Goal: Communication & Community: Participate in discussion

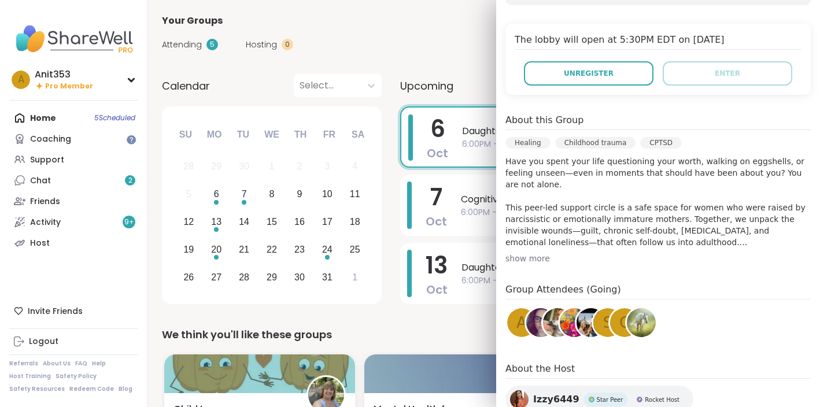
scroll to position [317, 0]
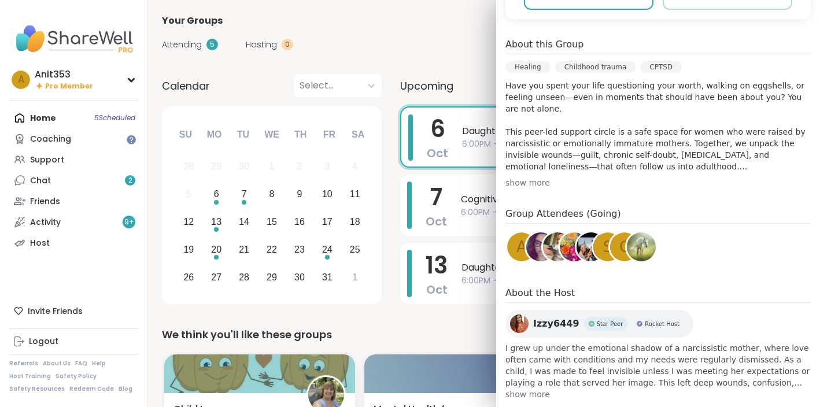
click at [652, 232] on img at bounding box center [641, 246] width 29 height 29
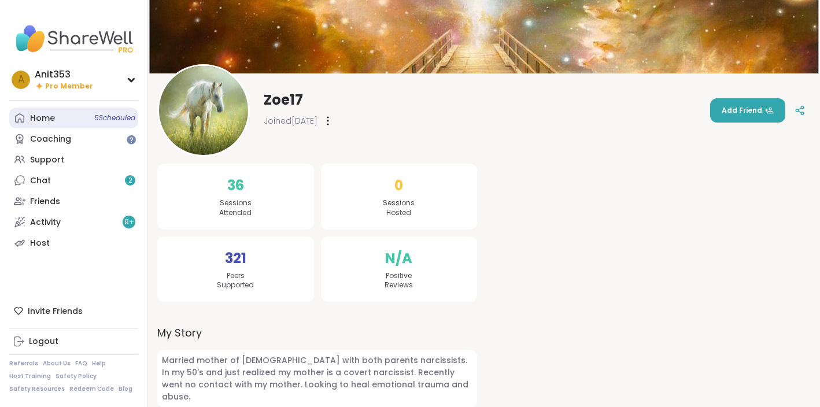
click at [76, 116] on link "Home 5 Scheduled" at bounding box center [73, 118] width 129 height 21
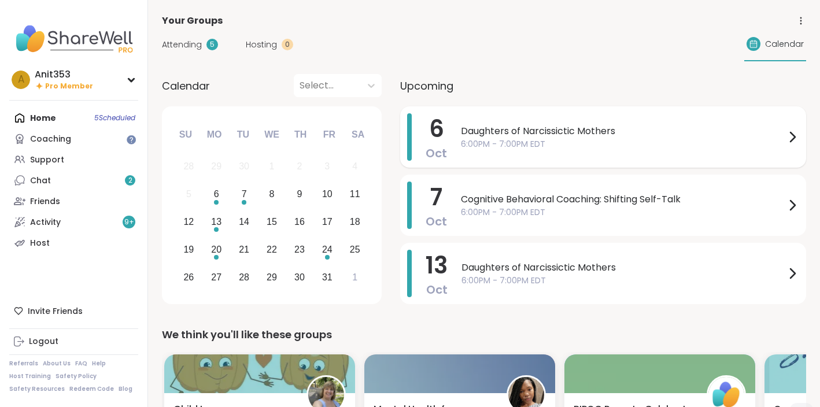
click at [542, 142] on span "6:00PM - 7:00PM EDT" at bounding box center [623, 144] width 324 height 12
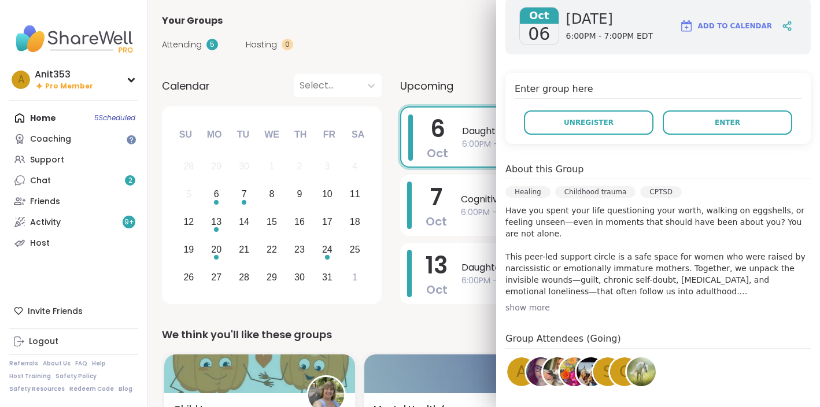
scroll to position [317, 0]
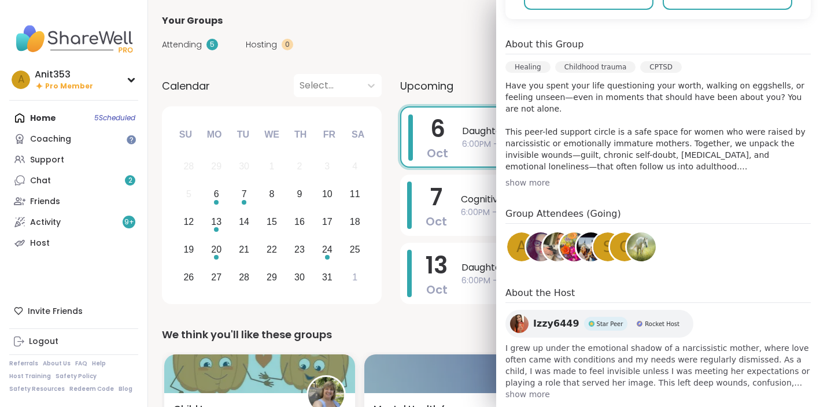
click at [618, 232] on div "c" at bounding box center [624, 246] width 29 height 29
click at [601, 232] on div "S" at bounding box center [607, 246] width 29 height 29
click at [586, 232] on img at bounding box center [591, 246] width 29 height 29
click at [566, 232] on img at bounding box center [574, 246] width 29 height 29
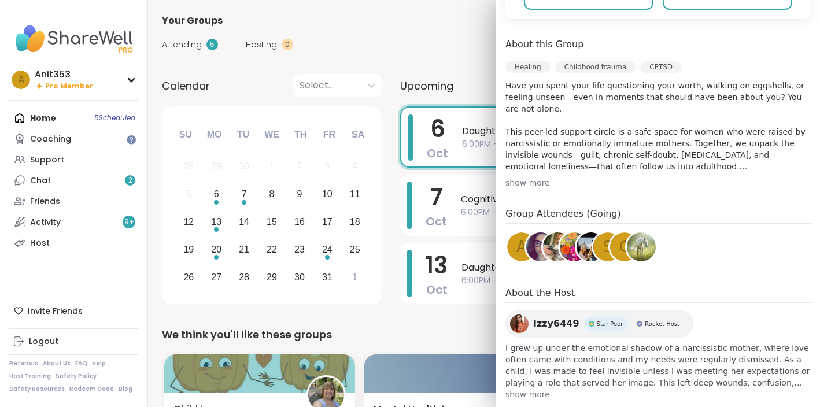
click at [552, 232] on img at bounding box center [557, 246] width 29 height 29
click at [536, 232] on img at bounding box center [540, 246] width 29 height 29
click at [536, 389] on span "show more" at bounding box center [657, 395] width 305 height 12
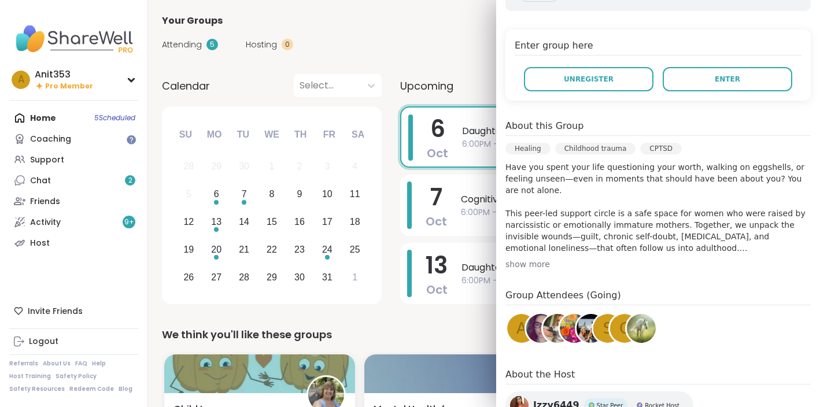
scroll to position [0, 0]
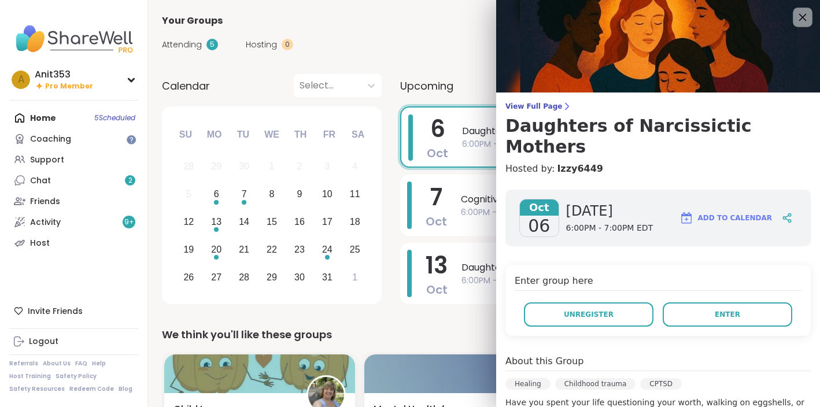
click at [804, 19] on icon at bounding box center [803, 18] width 8 height 8
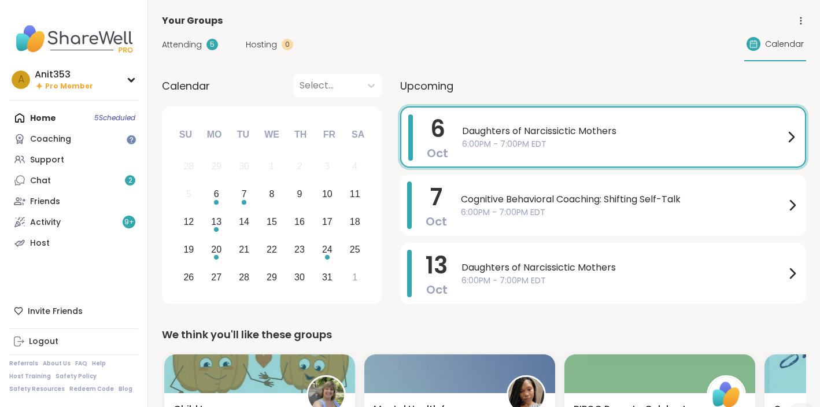
click at [640, 143] on span "6:00PM - 7:00PM EDT" at bounding box center [623, 144] width 322 height 12
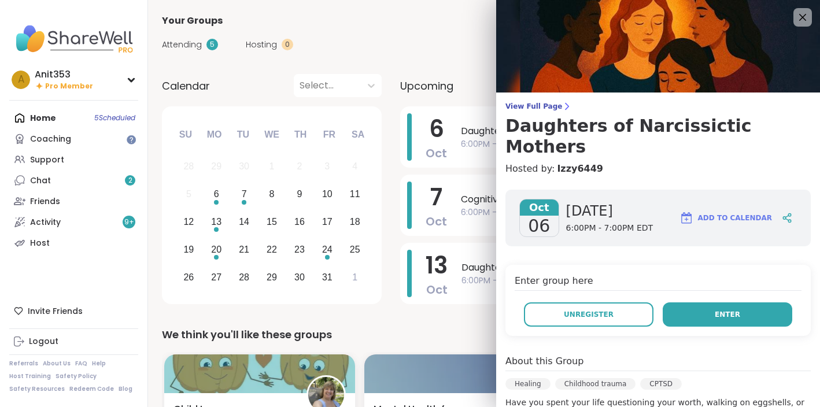
click at [707, 302] on button "Enter" at bounding box center [728, 314] width 130 height 24
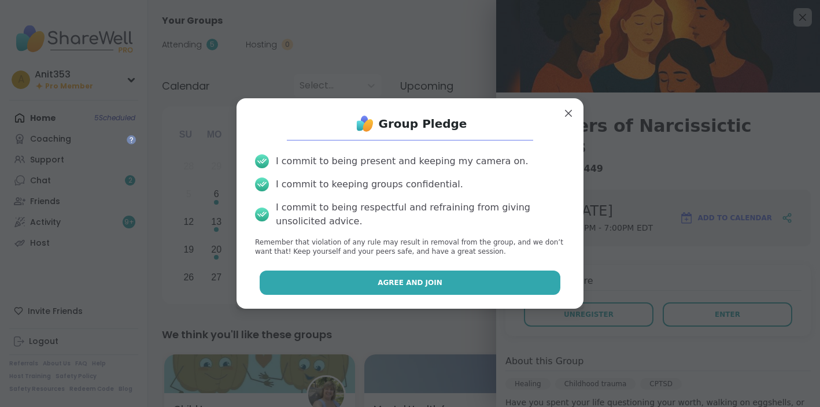
click at [430, 283] on span "Agree and Join" at bounding box center [410, 283] width 65 height 10
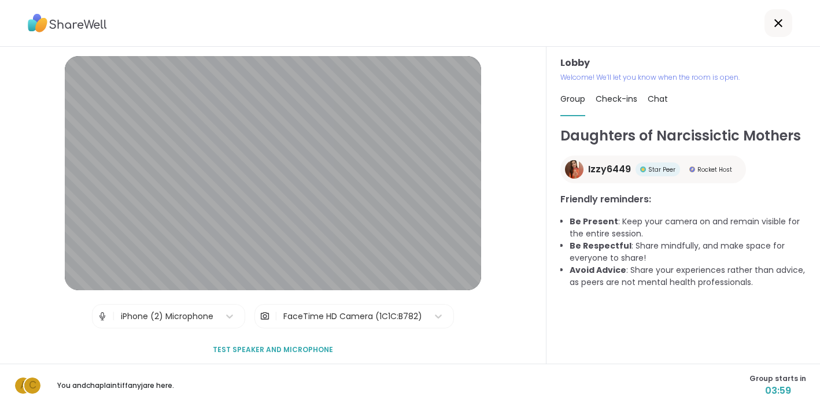
scroll to position [8, 0]
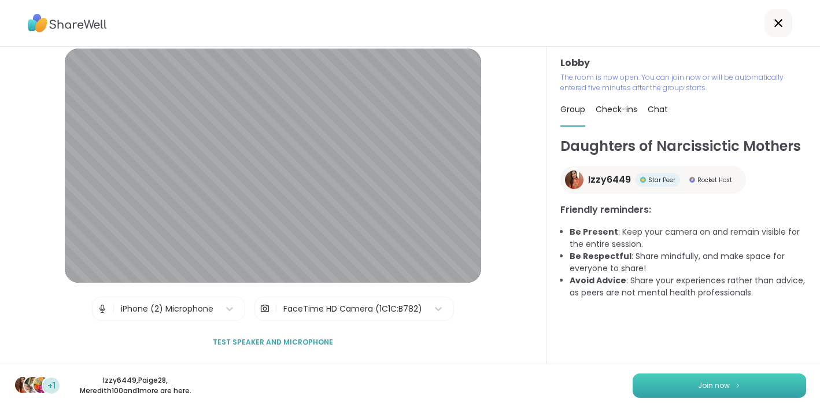
click at [708, 385] on span "Join now" at bounding box center [714, 386] width 32 height 10
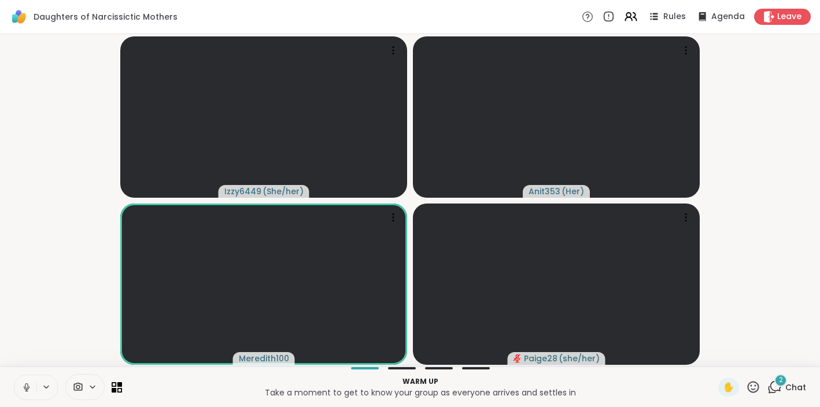
click at [777, 387] on icon at bounding box center [774, 387] width 14 height 14
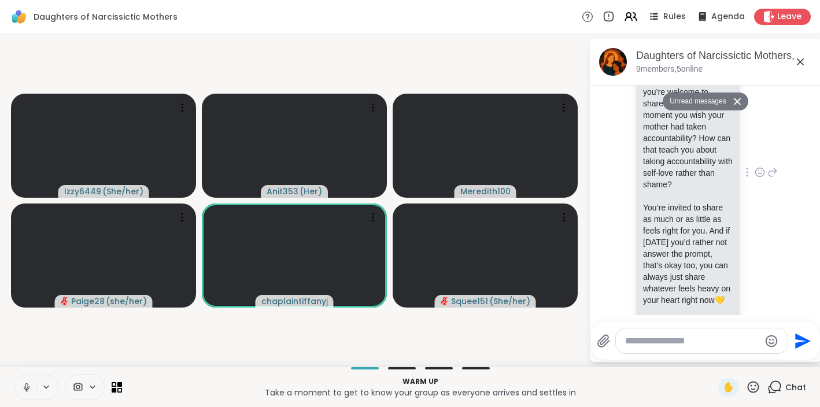
scroll to position [158, 0]
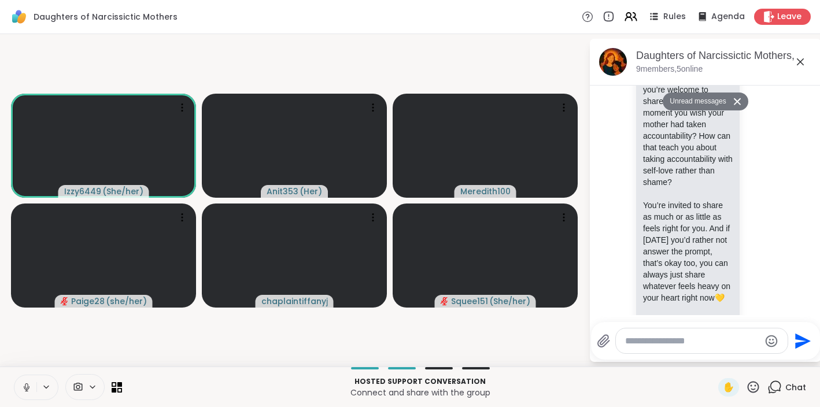
click at [28, 388] on icon at bounding box center [27, 387] width 6 height 3
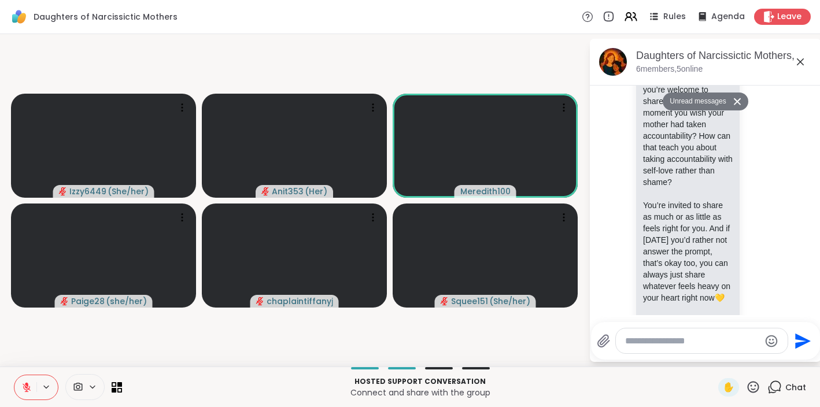
click at [755, 390] on icon at bounding box center [754, 387] width 12 height 12
click at [725, 359] on span "❤️" at bounding box center [720, 357] width 12 height 14
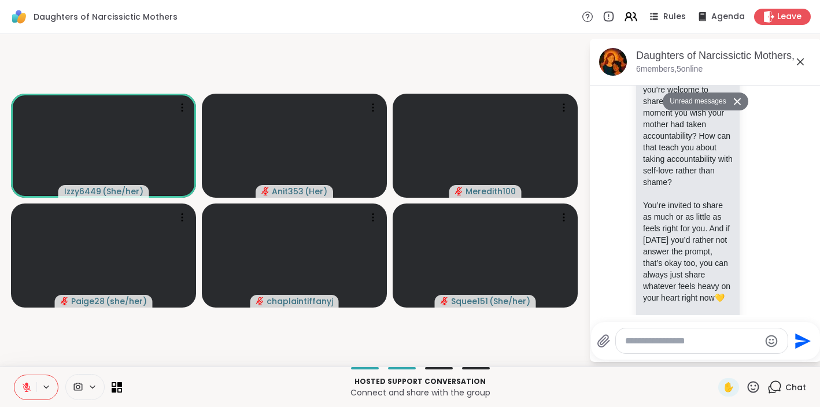
click at [47, 388] on icon at bounding box center [46, 387] width 9 height 10
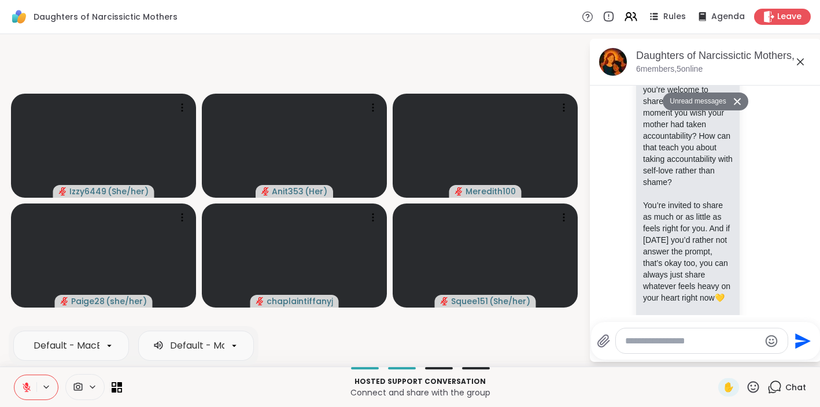
click at [29, 388] on icon at bounding box center [26, 387] width 10 height 10
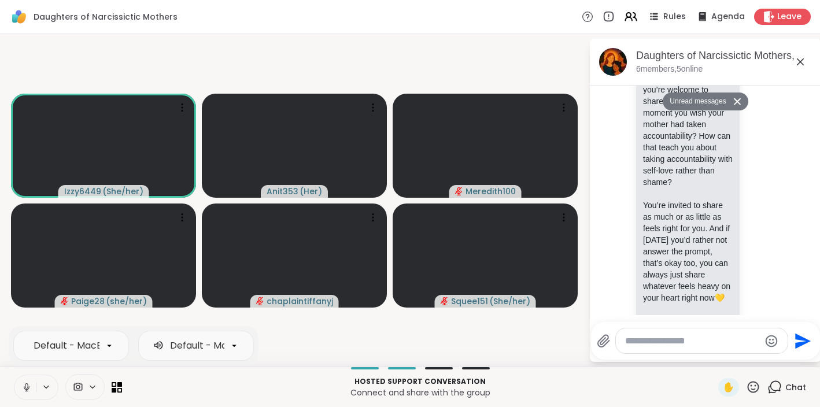
click at [27, 389] on icon at bounding box center [27, 387] width 6 height 3
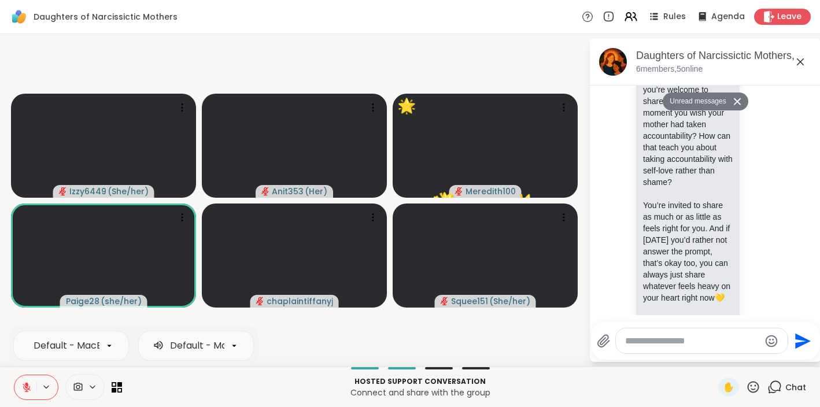
click at [752, 387] on icon at bounding box center [753, 387] width 14 height 14
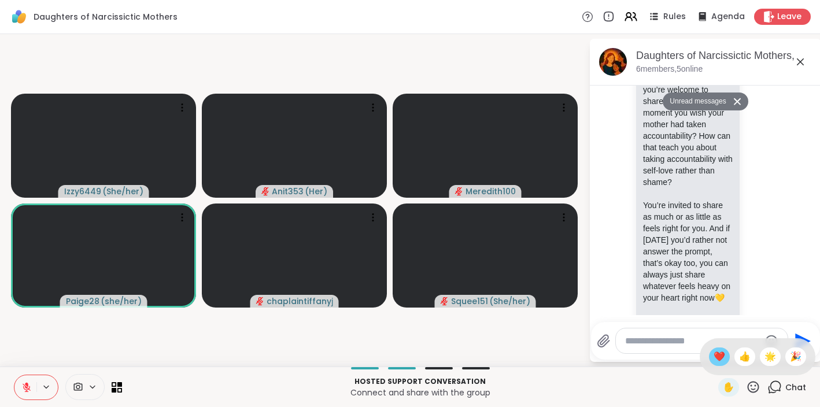
click at [725, 354] on span "❤️" at bounding box center [720, 357] width 12 height 14
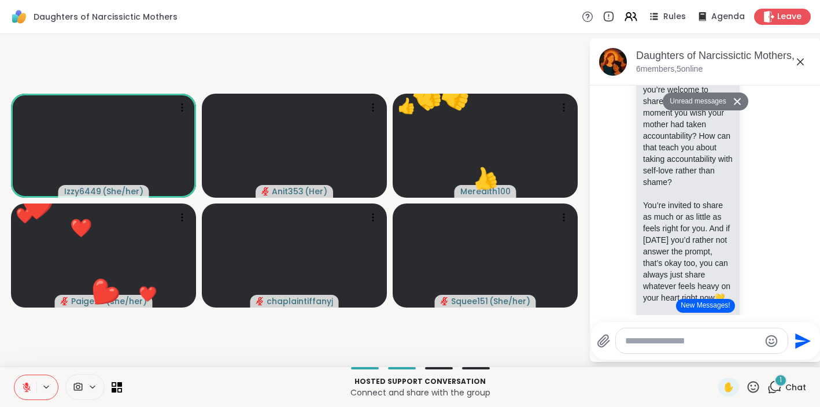
click at [751, 392] on icon at bounding box center [754, 387] width 12 height 12
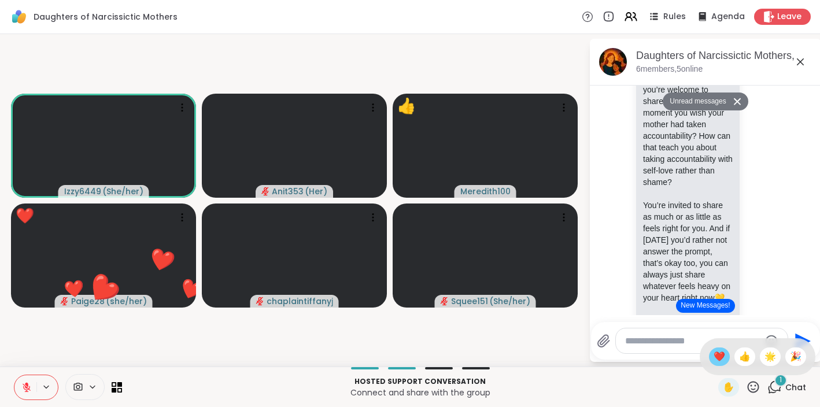
click at [724, 363] on span "❤️" at bounding box center [720, 357] width 12 height 14
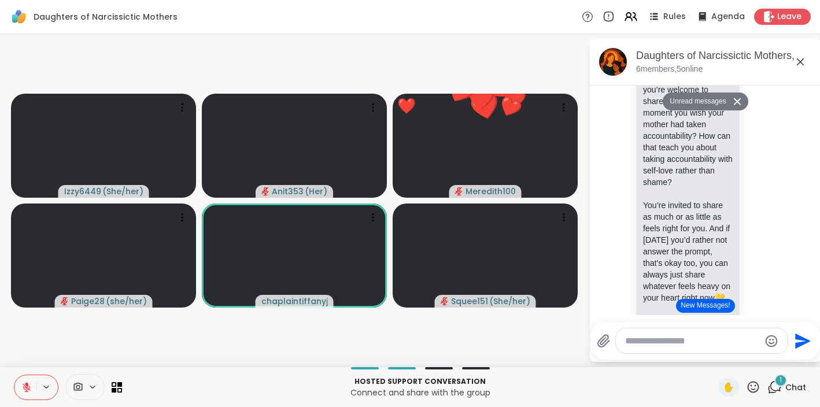
click at [755, 389] on icon at bounding box center [754, 387] width 12 height 12
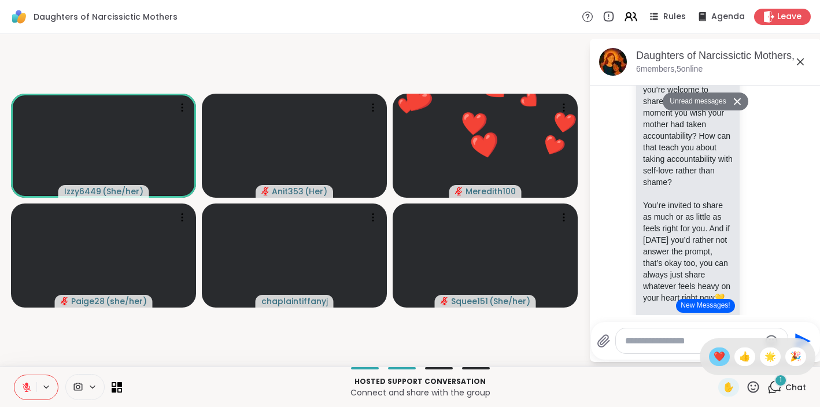
click at [725, 359] on span "❤️" at bounding box center [720, 357] width 12 height 14
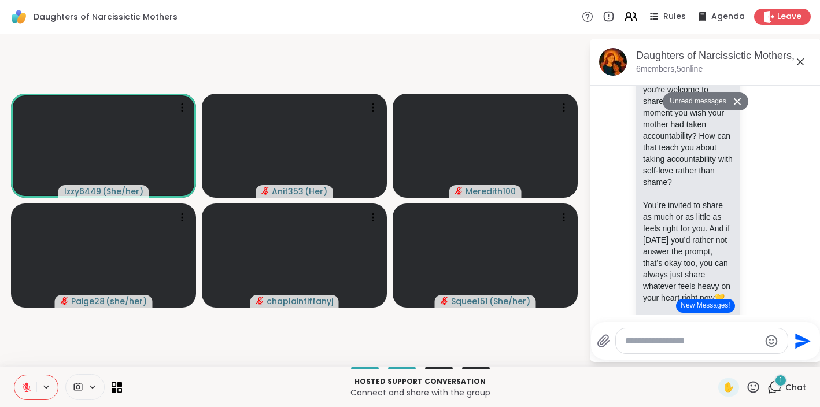
click at [754, 389] on icon at bounding box center [754, 387] width 12 height 12
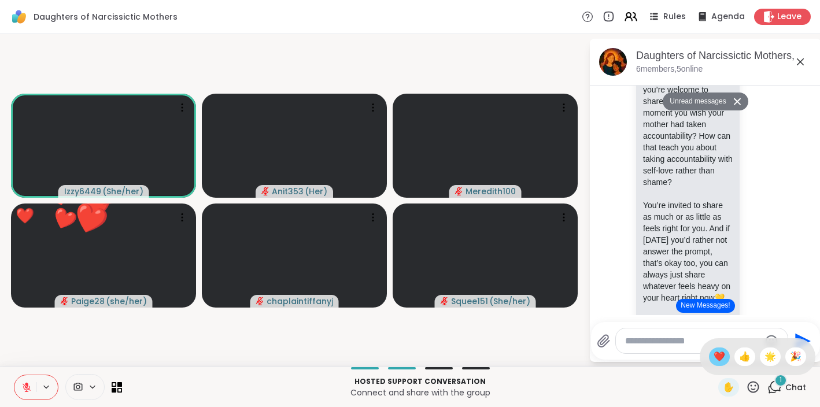
click at [724, 360] on span "❤️" at bounding box center [720, 357] width 12 height 14
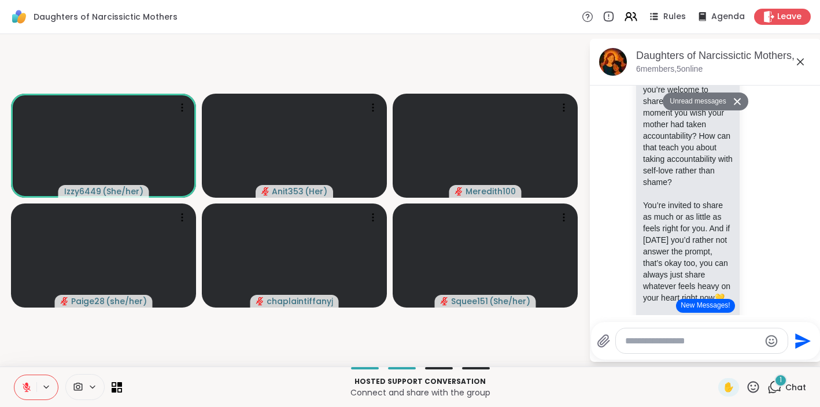
click at [754, 386] on icon at bounding box center [753, 387] width 14 height 14
click at [748, 359] on span "👍" at bounding box center [745, 357] width 12 height 14
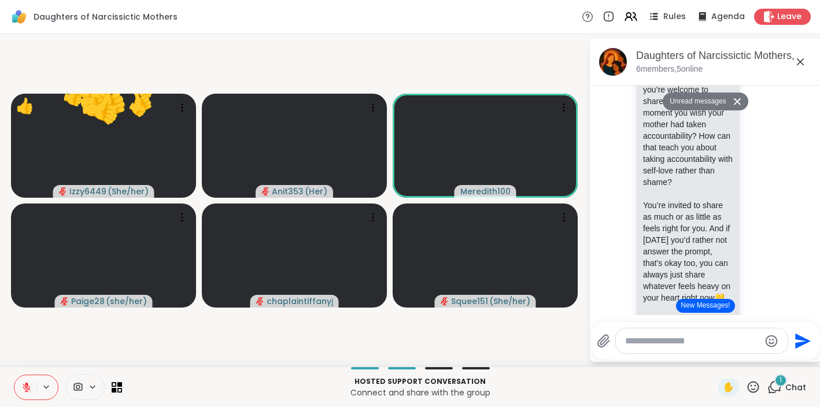
click at [751, 387] on icon at bounding box center [753, 387] width 14 height 14
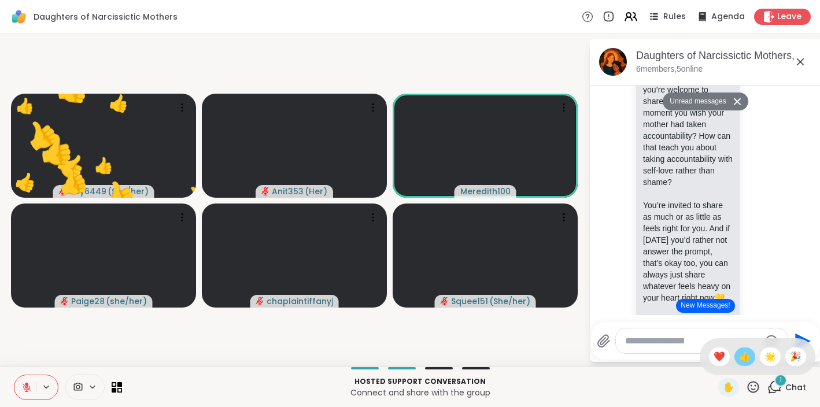
click at [751, 363] on span "👍" at bounding box center [745, 357] width 12 height 14
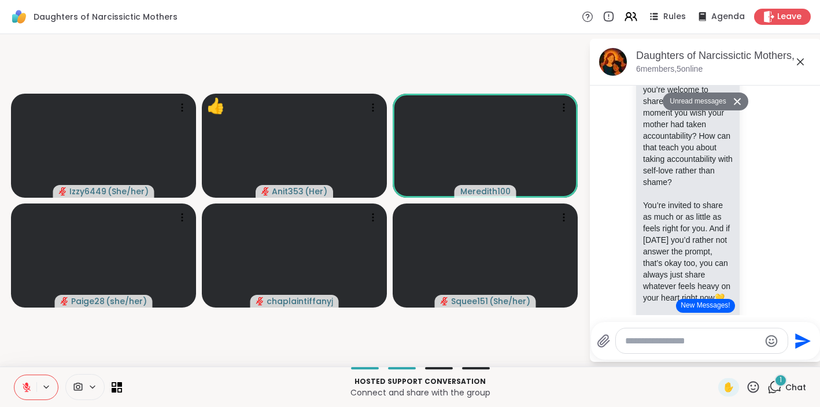
click at [754, 387] on icon at bounding box center [753, 387] width 14 height 14
click at [751, 361] on span "👍" at bounding box center [745, 357] width 12 height 14
click at [755, 386] on icon at bounding box center [753, 387] width 14 height 14
click at [748, 358] on span "👍" at bounding box center [745, 357] width 12 height 14
click at [755, 386] on icon at bounding box center [753, 387] width 14 height 14
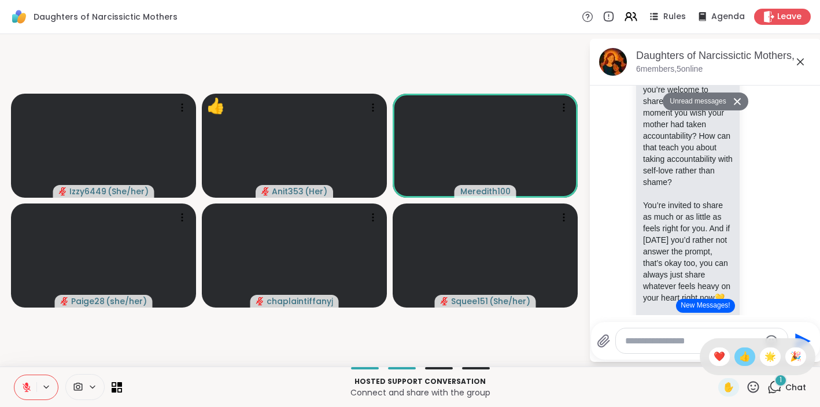
click at [751, 359] on span "👍" at bounding box center [745, 357] width 12 height 14
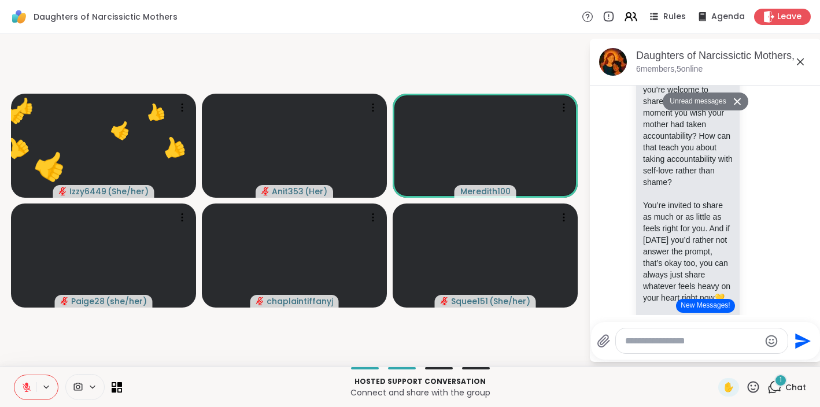
click at [756, 388] on icon at bounding box center [753, 387] width 14 height 14
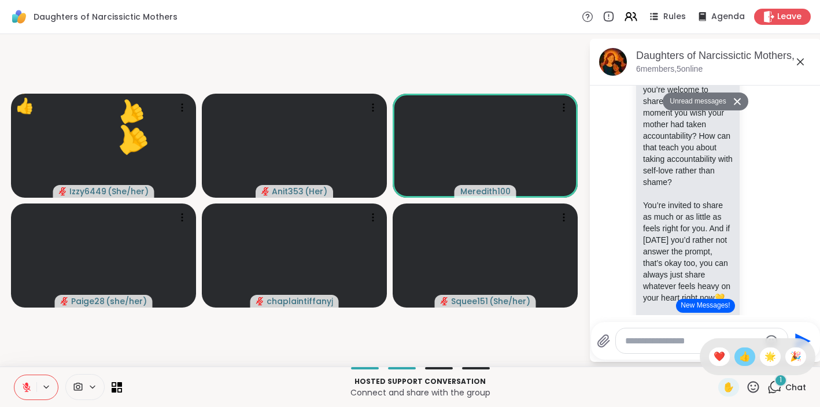
click at [751, 360] on span "👍" at bounding box center [745, 357] width 12 height 14
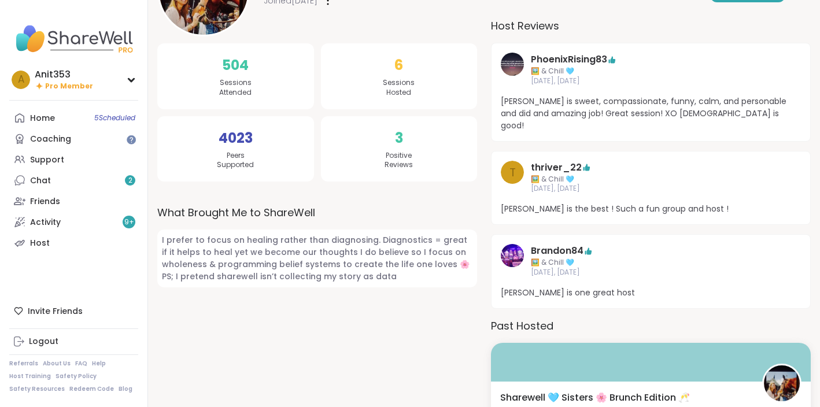
scroll to position [185, 0]
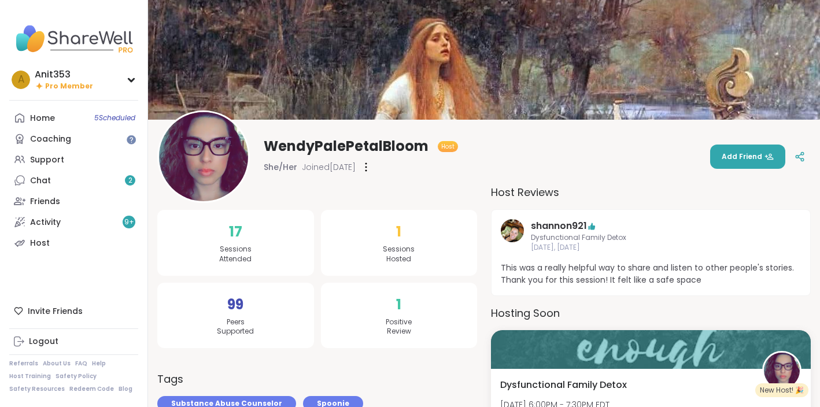
scroll to position [24, 0]
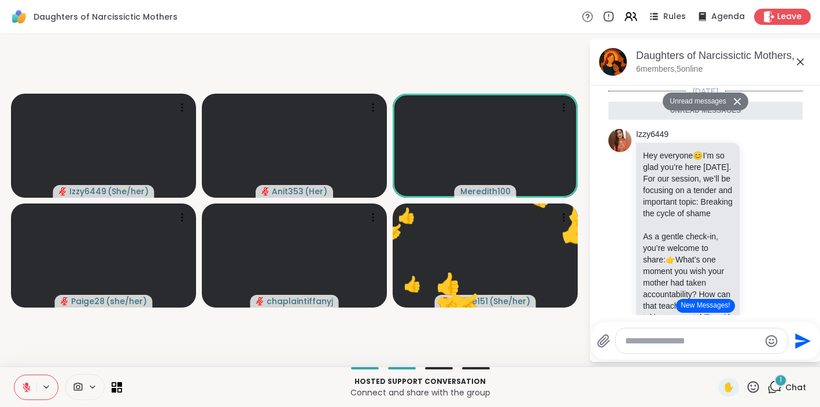
scroll to position [158, 0]
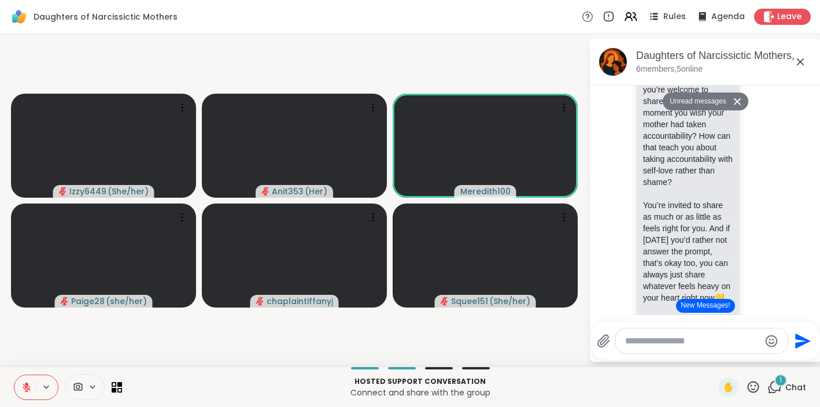
click at [756, 387] on icon at bounding box center [753, 387] width 14 height 14
click at [751, 357] on span "👍" at bounding box center [745, 357] width 12 height 14
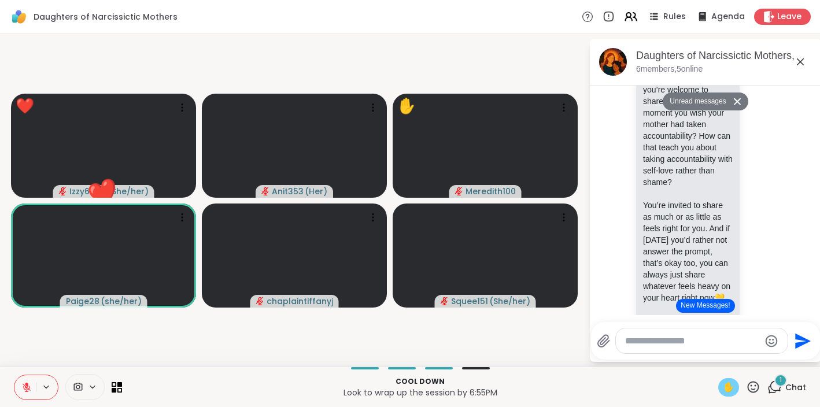
click at [733, 385] on span "✋" at bounding box center [729, 388] width 12 height 14
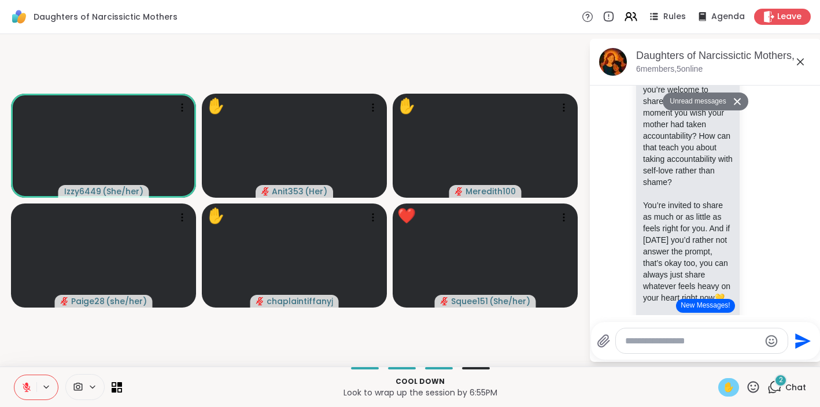
click at [34, 388] on button at bounding box center [25, 387] width 22 height 24
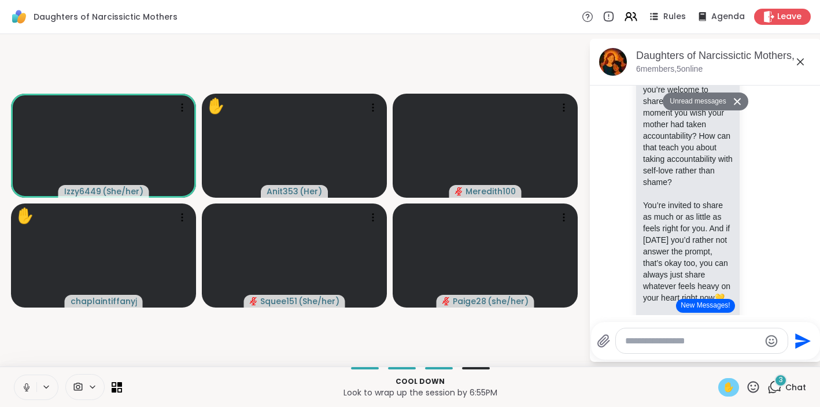
click at [737, 383] on div "✋" at bounding box center [728, 387] width 21 height 19
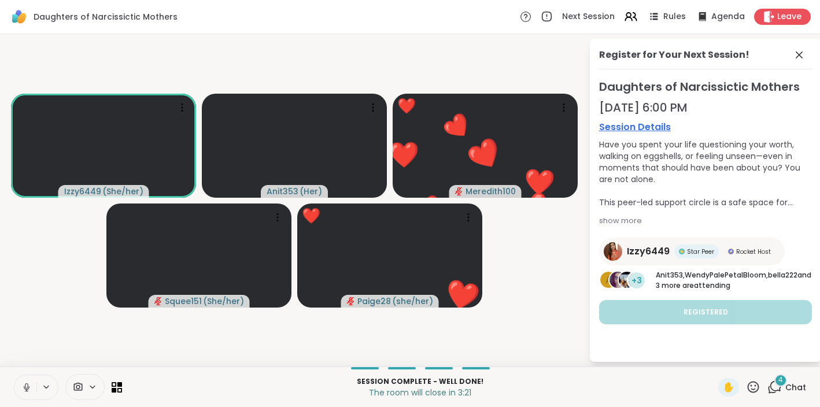
click at [755, 386] on icon at bounding box center [753, 387] width 14 height 14
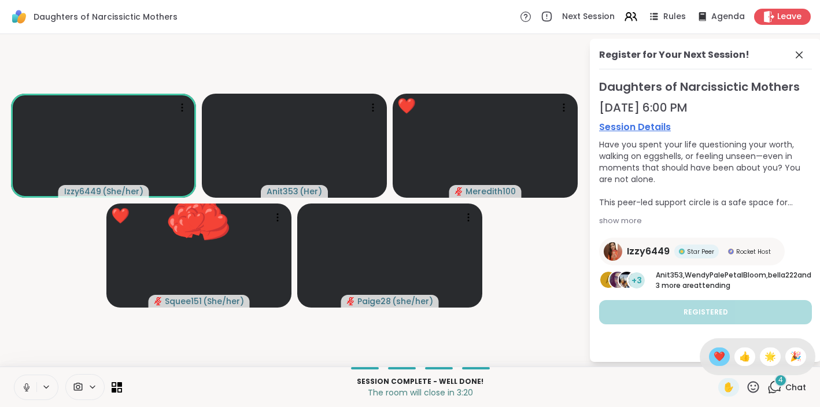
click at [725, 356] on span "❤️" at bounding box center [720, 357] width 12 height 14
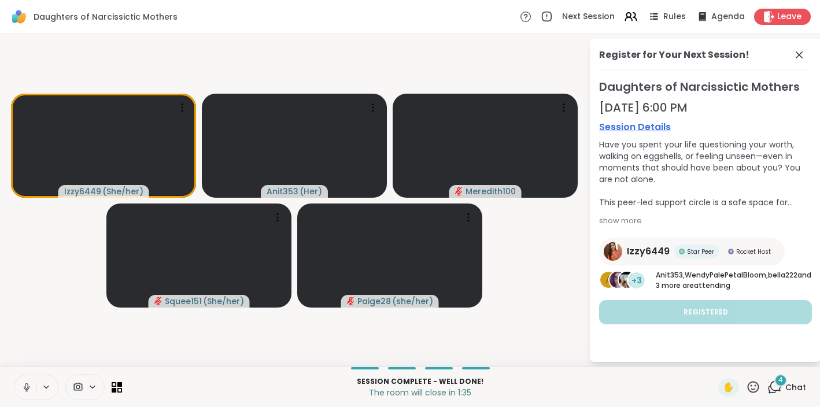
click at [754, 387] on icon at bounding box center [753, 387] width 14 height 14
click at [725, 355] on span "❤️" at bounding box center [720, 357] width 12 height 14
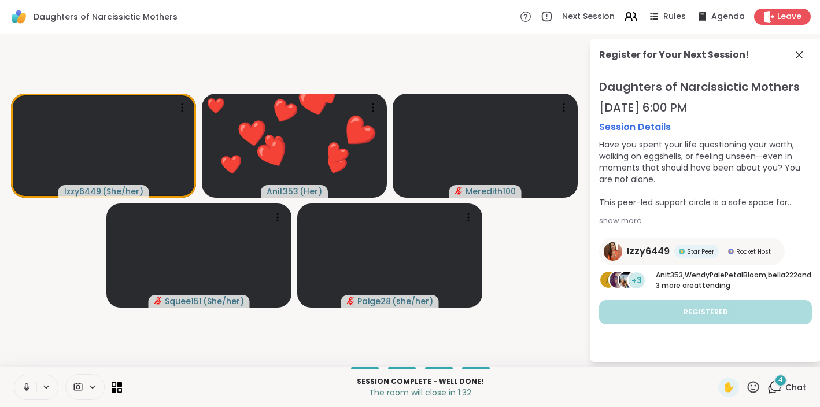
click at [777, 390] on icon at bounding box center [774, 387] width 14 height 14
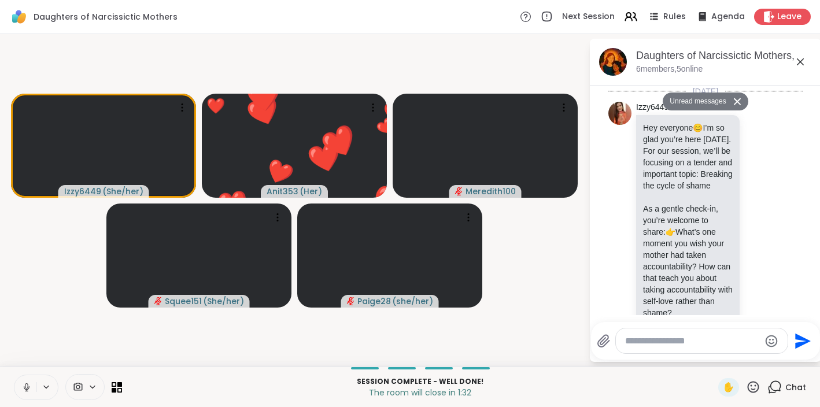
scroll to position [1824, 0]
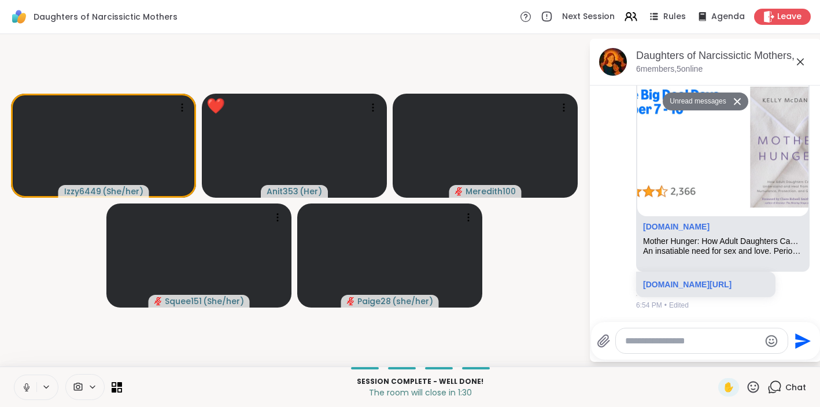
click at [626, 344] on textarea "Type your message" at bounding box center [692, 341] width 135 height 12
click at [755, 389] on icon at bounding box center [754, 387] width 12 height 12
click at [751, 358] on span "👍" at bounding box center [745, 357] width 12 height 14
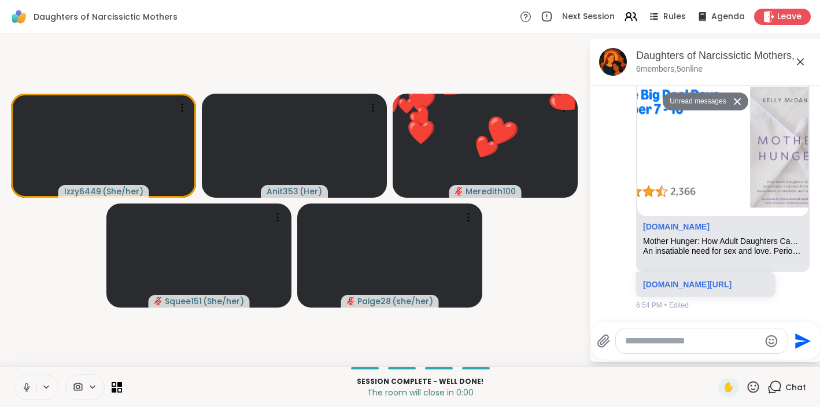
click at [755, 389] on icon at bounding box center [753, 387] width 14 height 14
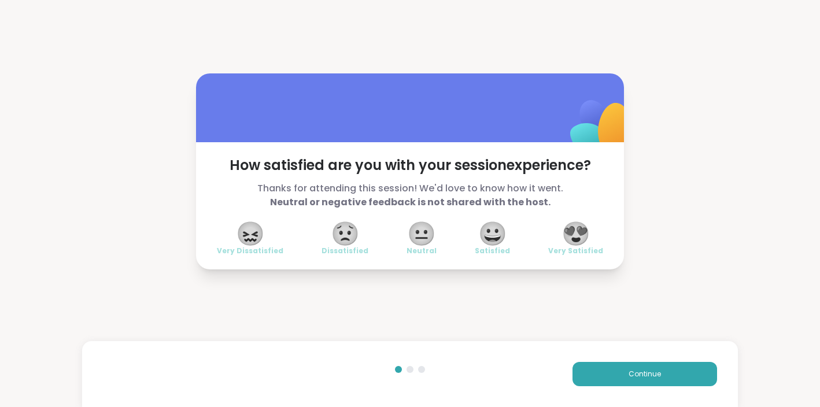
click at [585, 232] on span "😍" at bounding box center [576, 233] width 29 height 21
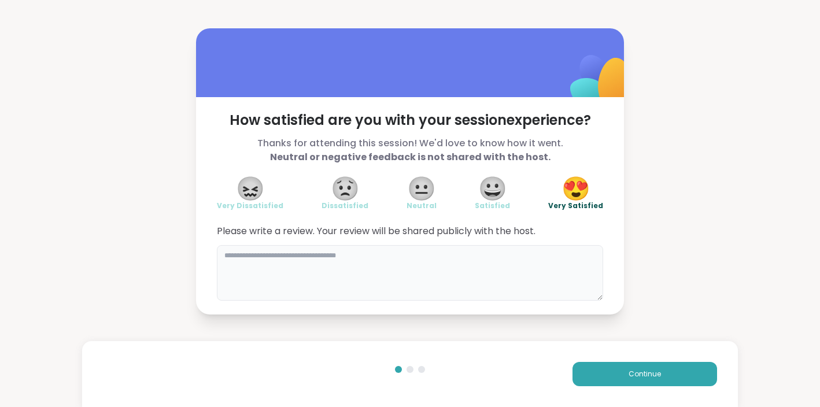
click at [260, 266] on textarea at bounding box center [410, 273] width 386 height 56
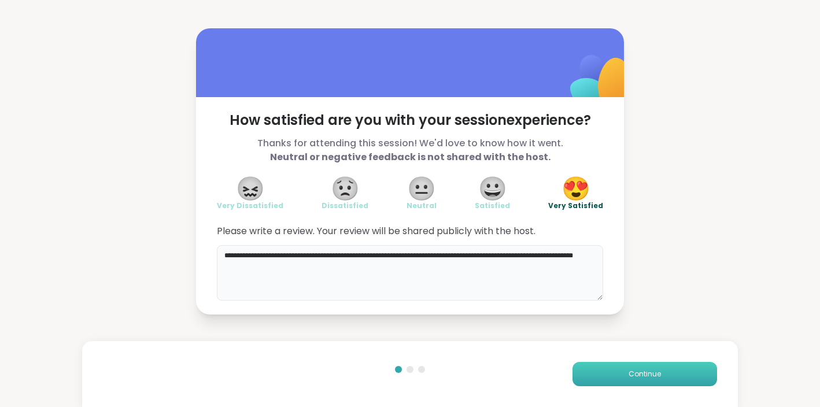
type textarea "**********"
click at [630, 376] on span "Continue" at bounding box center [645, 374] width 32 height 10
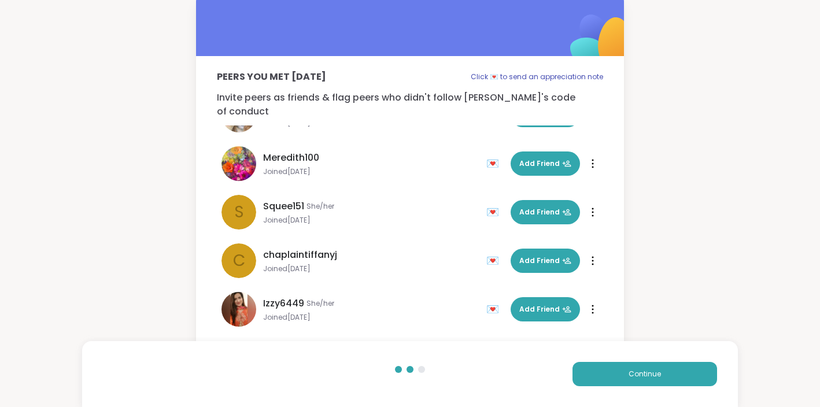
scroll to position [13, 0]
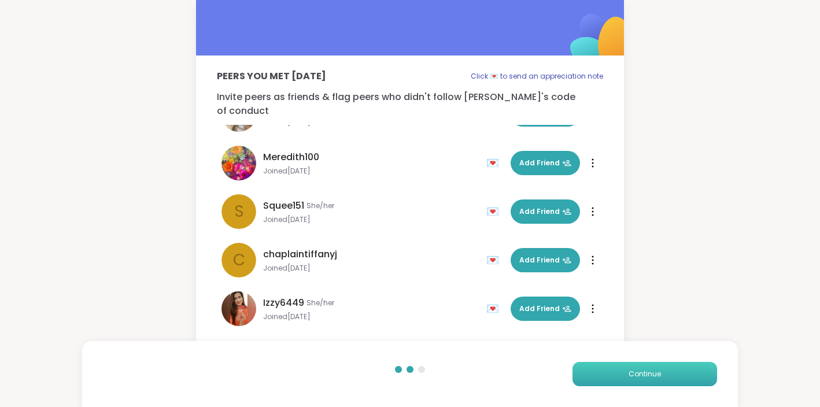
click at [629, 374] on span "Continue" at bounding box center [645, 374] width 32 height 10
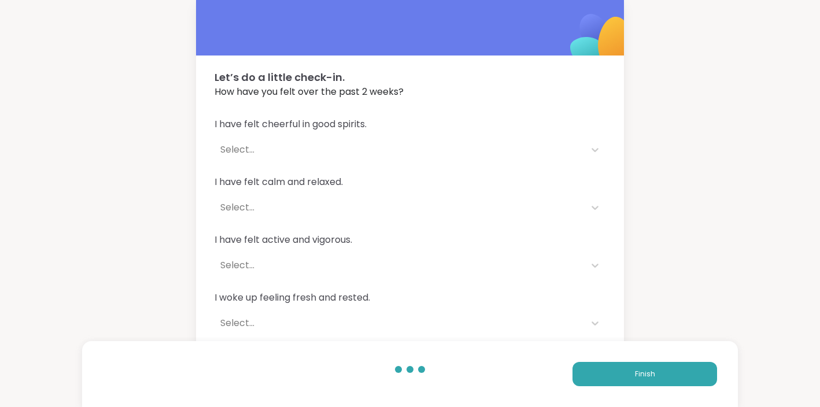
click at [245, 150] on div "Select..." at bounding box center [399, 150] width 359 height 14
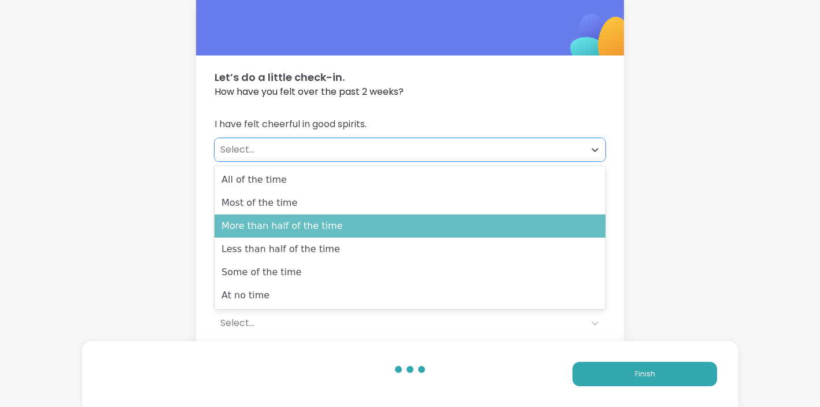
click at [302, 222] on div "More than half of the time" at bounding box center [410, 226] width 391 height 23
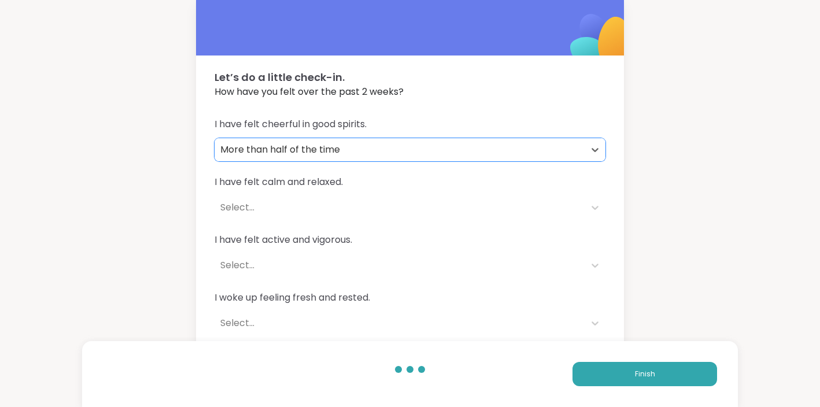
click at [242, 205] on div "Select..." at bounding box center [399, 208] width 359 height 14
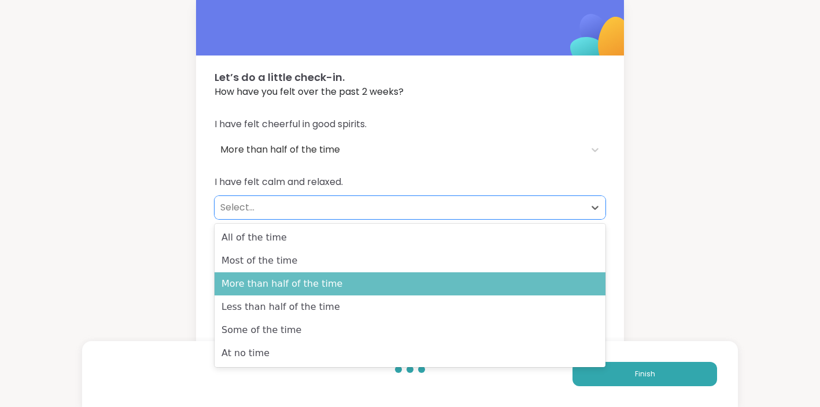
click at [278, 281] on div "More than half of the time" at bounding box center [410, 283] width 391 height 23
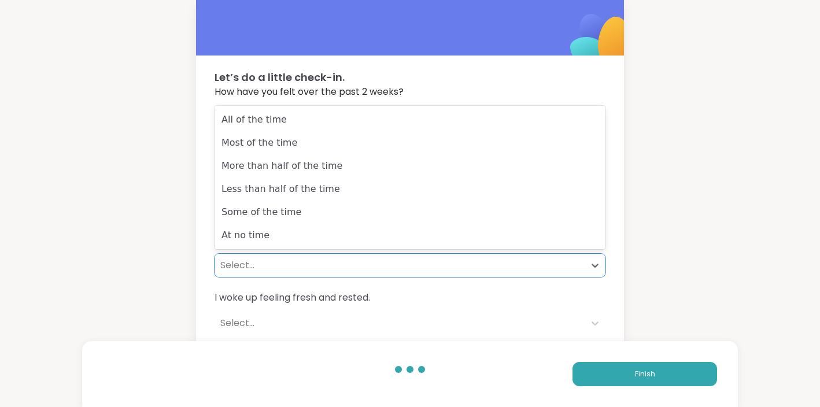
click at [249, 265] on div "Select..." at bounding box center [399, 266] width 359 height 14
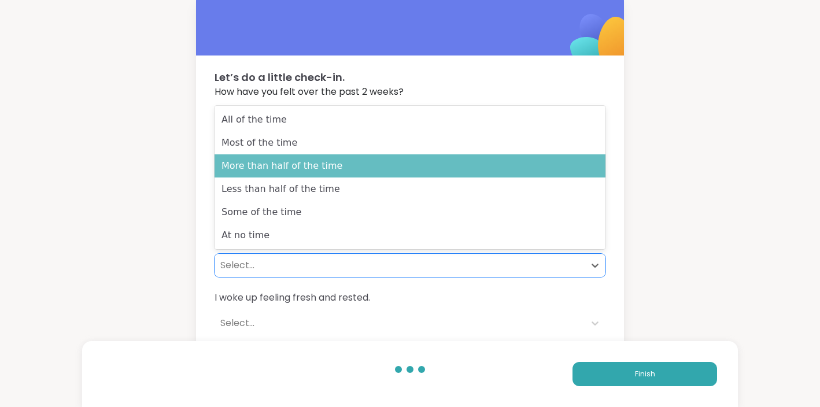
click at [273, 173] on div "More than half of the time" at bounding box center [410, 165] width 391 height 23
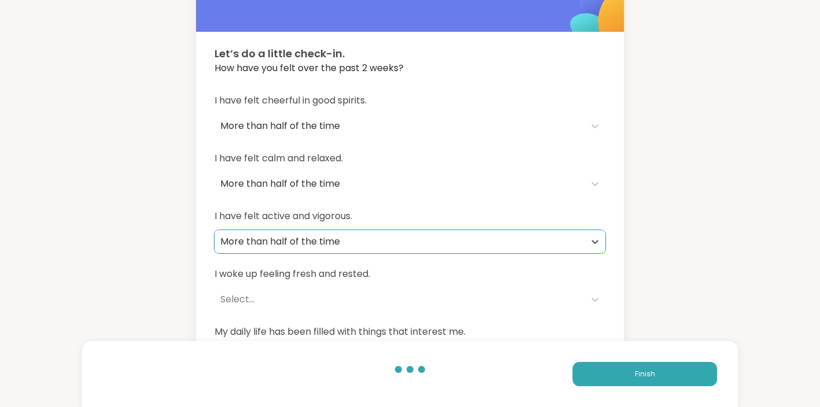
scroll to position [43, 0]
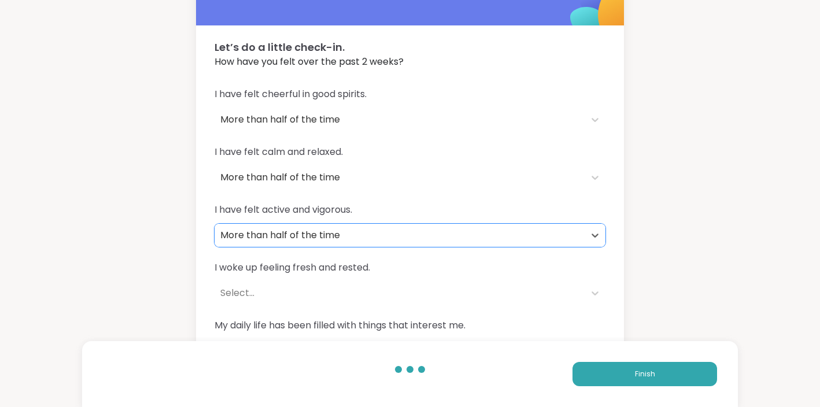
click at [246, 296] on div "Select..." at bounding box center [399, 293] width 359 height 14
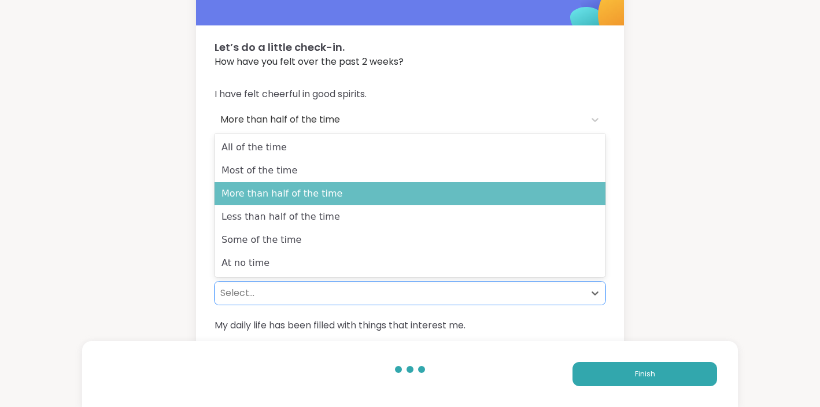
click at [271, 202] on div "More than half of the time" at bounding box center [410, 193] width 391 height 23
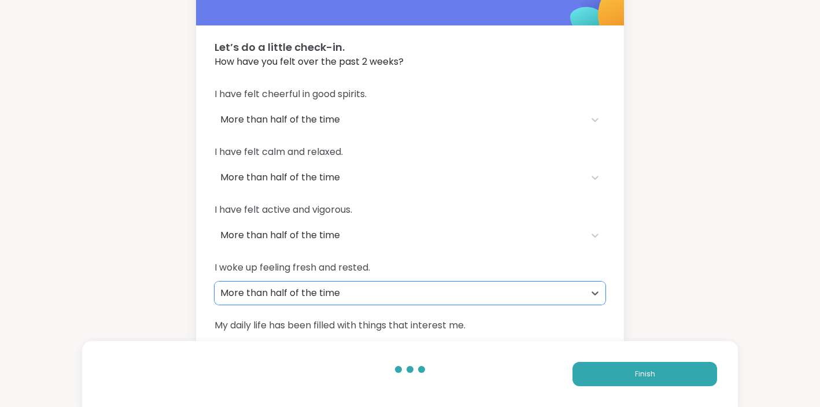
scroll to position [77, 0]
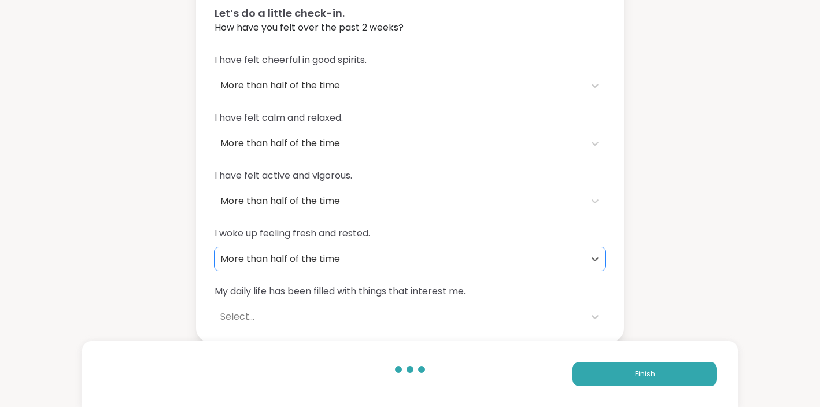
click at [241, 317] on div "Select..." at bounding box center [399, 317] width 359 height 14
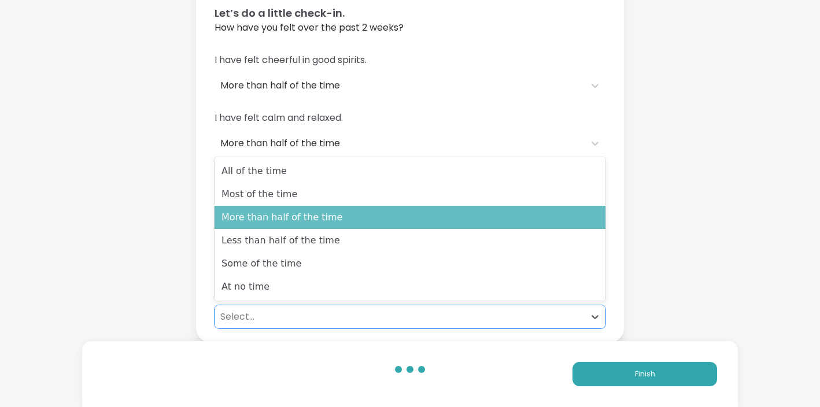
click at [261, 222] on div "More than half of the time" at bounding box center [410, 217] width 391 height 23
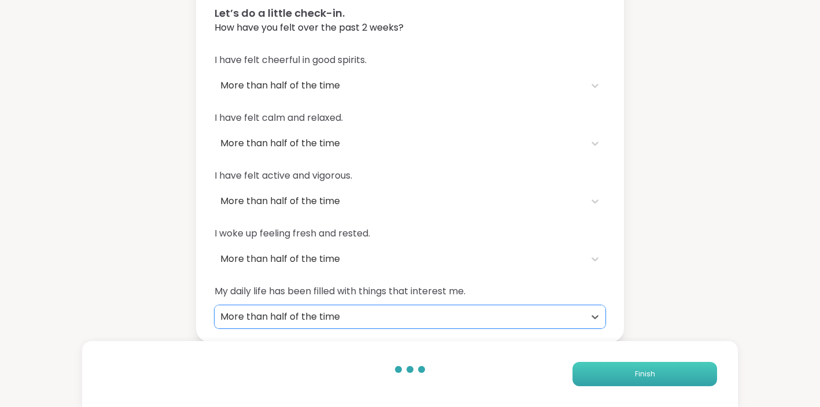
click at [641, 383] on button "Finish" at bounding box center [645, 374] width 145 height 24
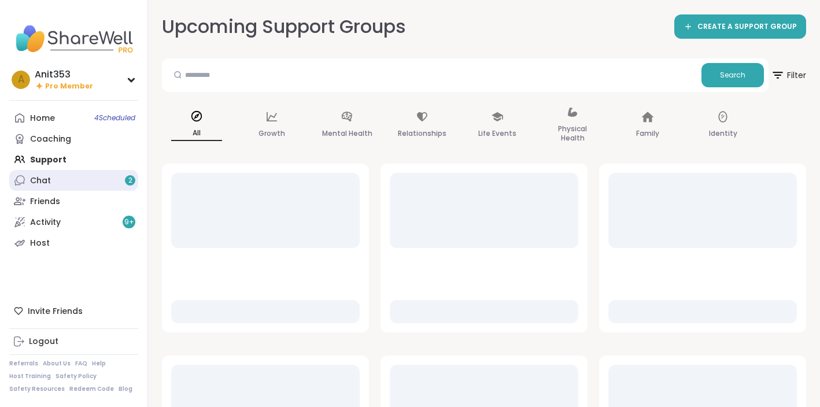
click at [51, 176] on link "Chat 2" at bounding box center [73, 180] width 129 height 21
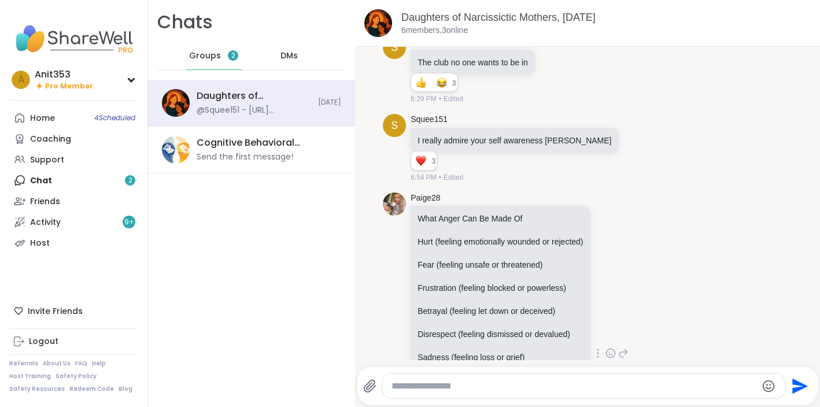
scroll to position [359, 0]
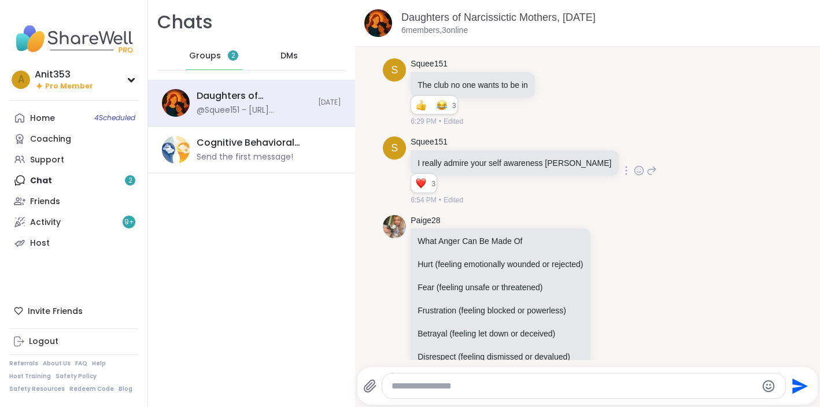
click at [634, 173] on icon at bounding box center [639, 171] width 10 height 12
click at [536, 156] on button "Select Reaction: Heart" at bounding box center [547, 152] width 23 height 23
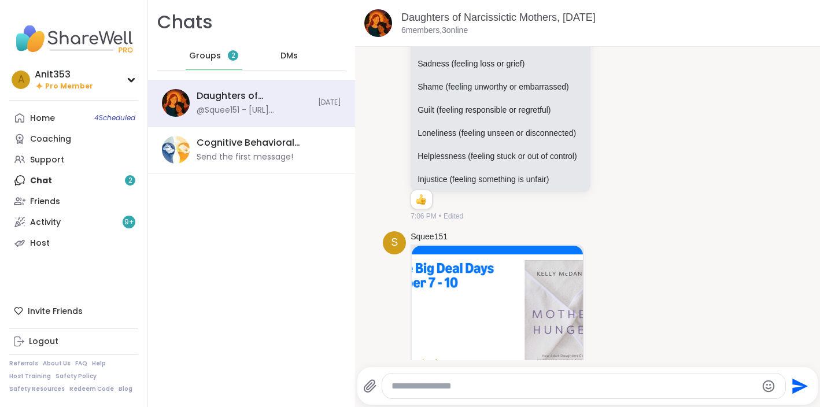
scroll to position [675, 0]
click at [430, 202] on li "1" at bounding box center [420, 200] width 19 height 16
click at [616, 61] on icon at bounding box center [610, 60] width 10 height 12
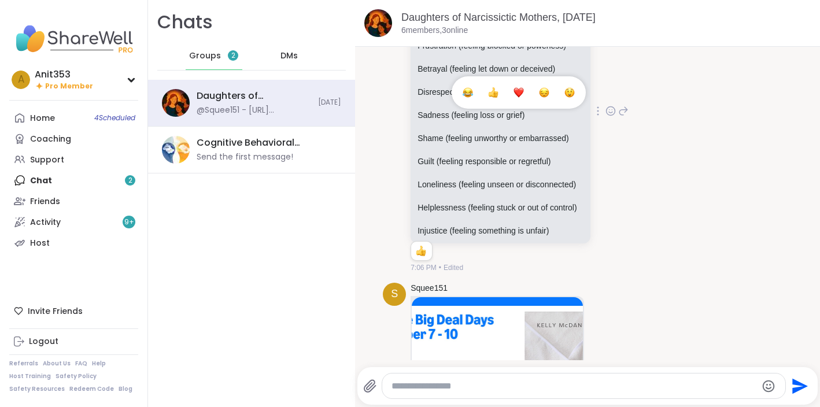
scroll to position [621, 0]
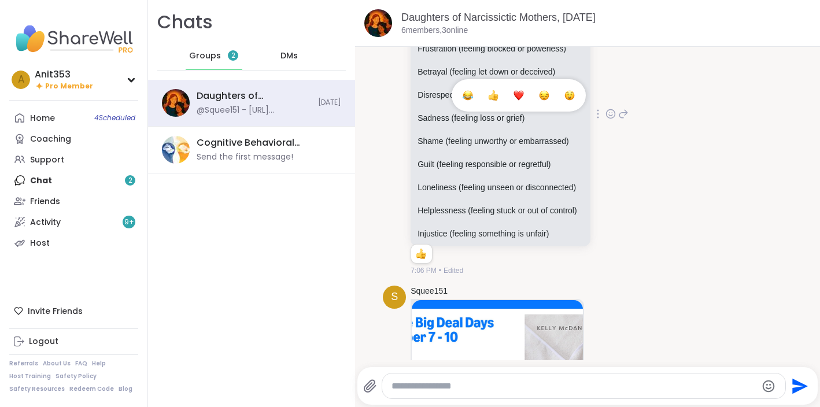
click at [499, 98] on div "Select Reaction: Thumbs up" at bounding box center [493, 95] width 10 height 10
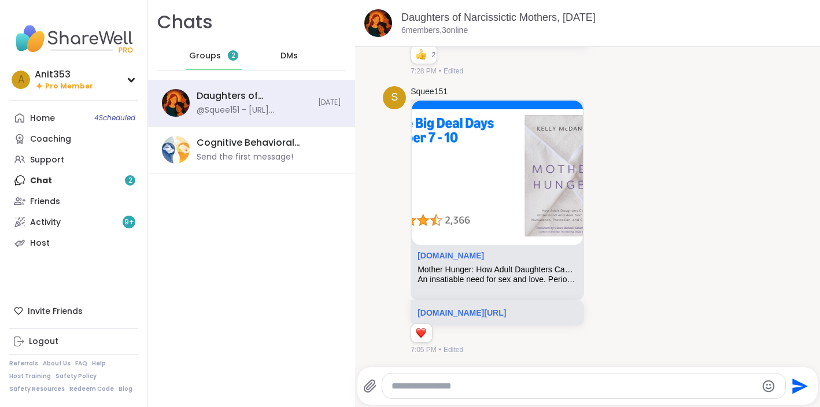
scroll to position [1005, 0]
click at [606, 221] on icon at bounding box center [604, 221] width 3 height 1
click at [728, 186] on div "S Squee151 [DOMAIN_NAME] Mother Hunger: How Adult Daughters Can Understand and …" at bounding box center [587, 221] width 409 height 279
